Goal: Information Seeking & Learning: Learn about a topic

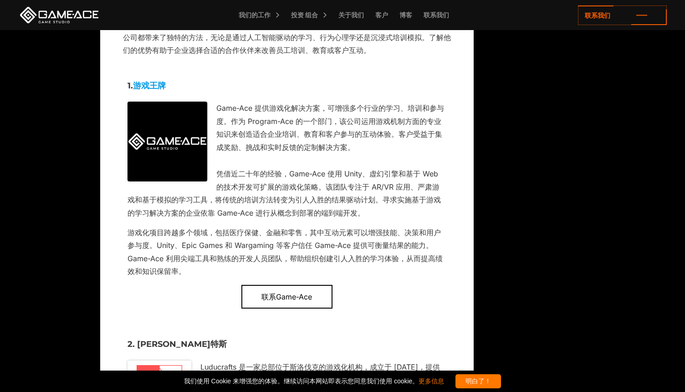
scroll to position [1551, 0]
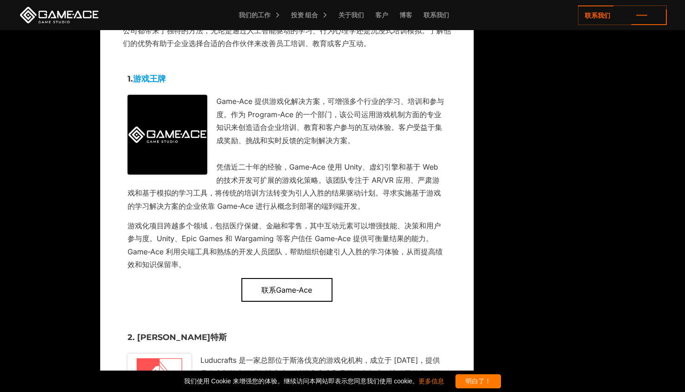
click at [155, 76] on link "游戏王牌" at bounding box center [149, 79] width 33 height 10
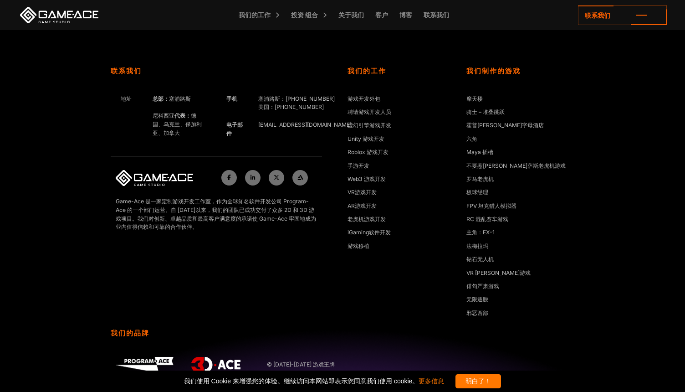
scroll to position [4110, 0]
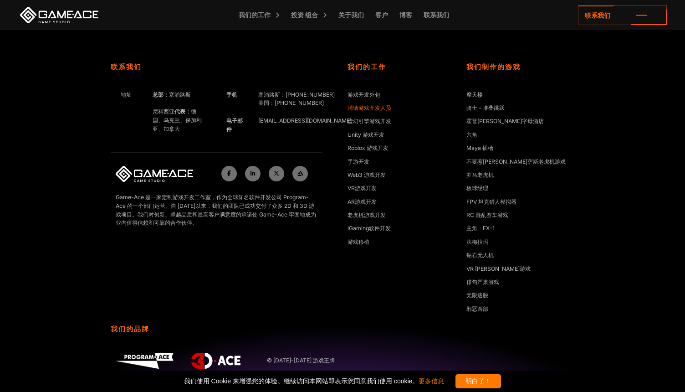
click at [377, 109] on link "聘请游戏开发人员" at bounding box center [370, 108] width 44 height 9
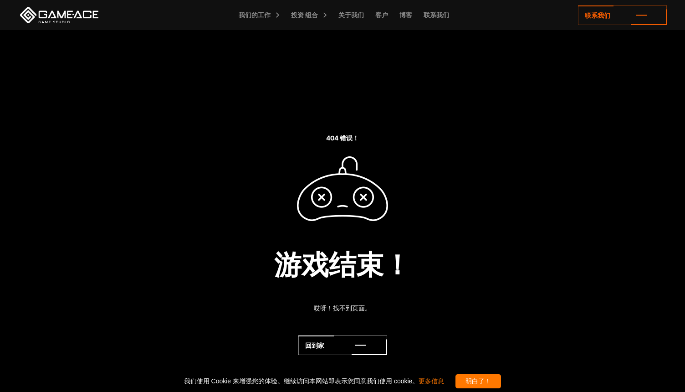
click at [517, 279] on div "游戏结束！" at bounding box center [342, 264] width 685 height 41
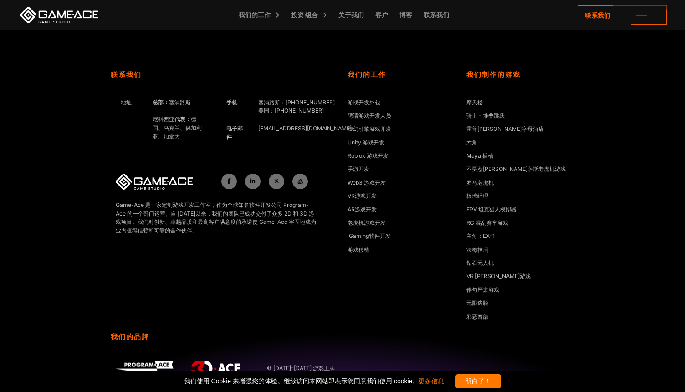
scroll to position [395, 0]
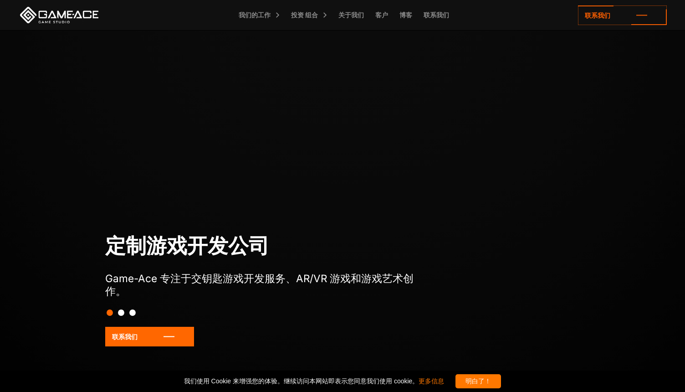
scroll to position [3414, 0]
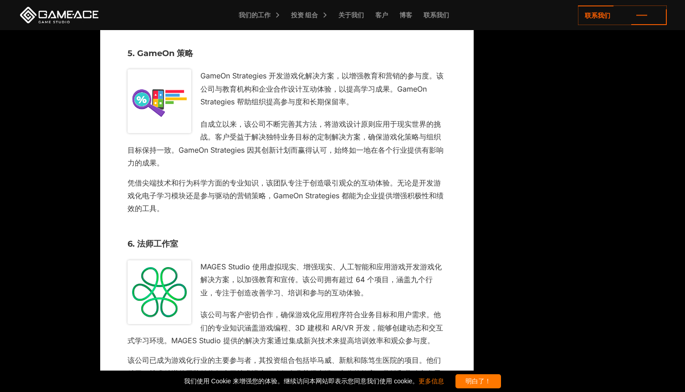
scroll to position [2334, 0]
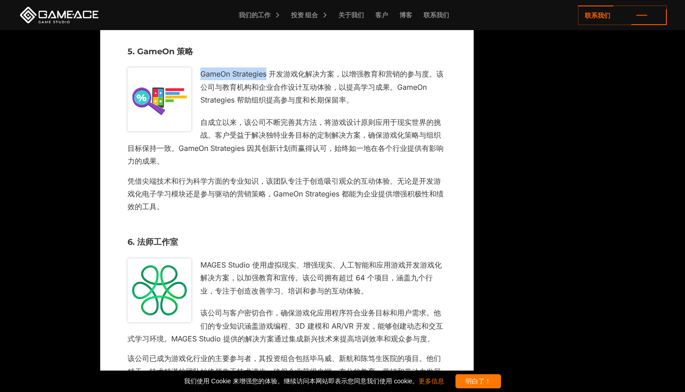
drag, startPoint x: 267, startPoint y: 74, endPoint x: 196, endPoint y: 74, distance: 71.1
click at [196, 74] on p "GameOn Strategies 开发游戏化解决方案，以增强教育和营销的参与度。该公司与教育机构和企业合作设计互动体验，以提高学习成果。GameOn Str…" at bounding box center [287, 86] width 319 height 39
copy p "GameOn Strategies"
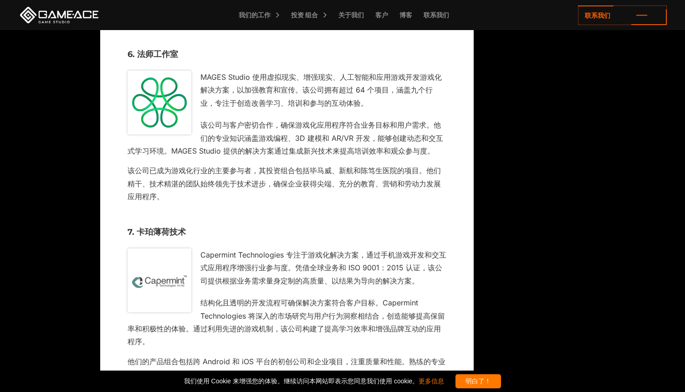
scroll to position [3264, 0]
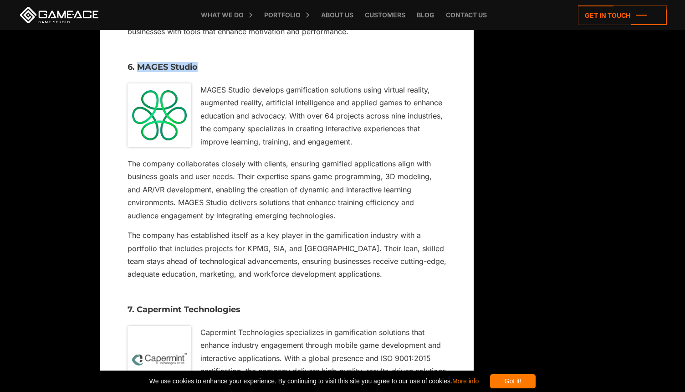
drag, startPoint x: 201, startPoint y: 69, endPoint x: 139, endPoint y: 71, distance: 62.9
click at [139, 71] on h3 "6. MAGES Studio" at bounding box center [287, 67] width 319 height 9
copy h3 "MAGES Studio"
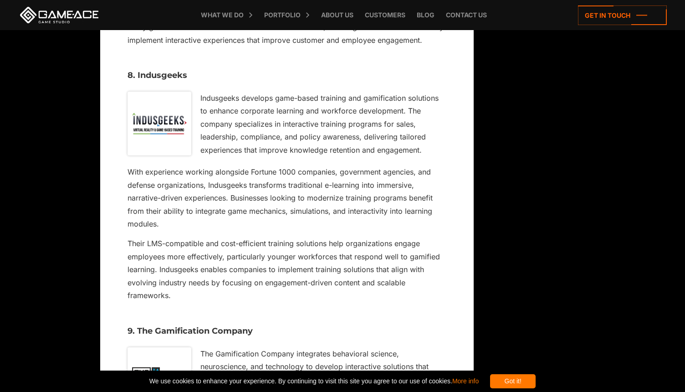
scroll to position [3734, 0]
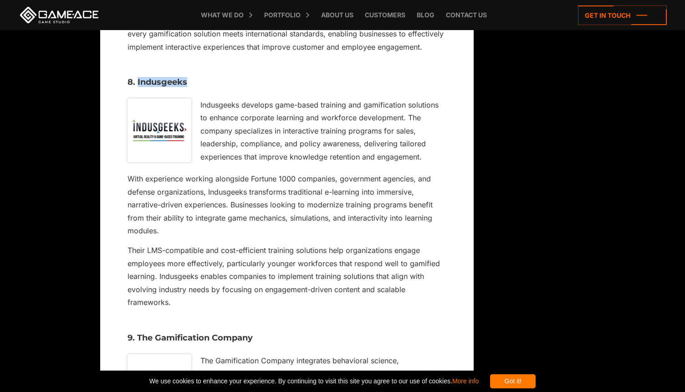
drag, startPoint x: 185, startPoint y: 82, endPoint x: 136, endPoint y: 81, distance: 49.2
click at [136, 81] on h3 "8. Indusgeeks" at bounding box center [287, 82] width 319 height 9
copy h3 "Indusgeeks"
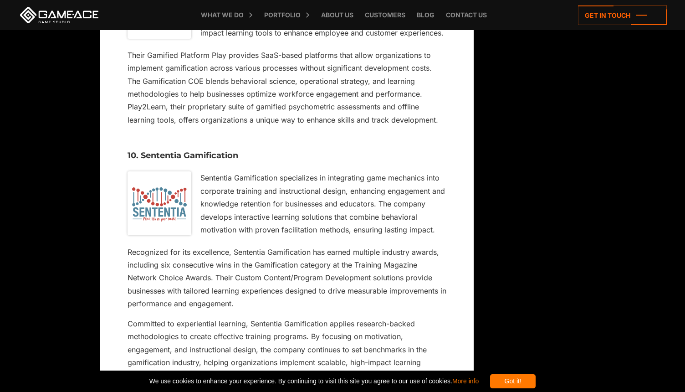
scroll to position [4122, 0]
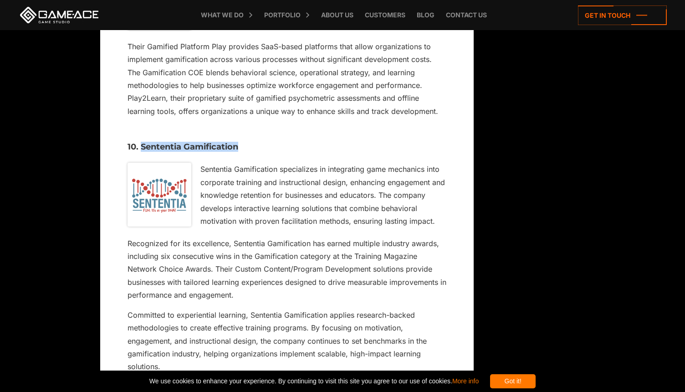
drag, startPoint x: 237, startPoint y: 150, endPoint x: 140, endPoint y: 151, distance: 97.5
click at [140, 151] on h3 "10. Sententia Gamification" at bounding box center [287, 147] width 319 height 9
copy h3 "Sententia Gamification"
